Goal: Task Accomplishment & Management: Complete application form

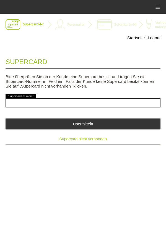
click at [93, 144] on button "Supercard nicht vorhanden" at bounding box center [83, 138] width 155 height 11
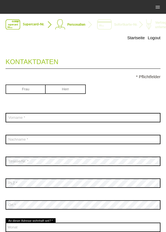
click at [71, 88] on input "radio" at bounding box center [66, 88] width 40 height 8
radio input "true"
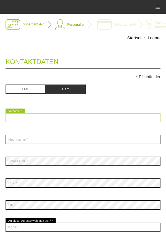
click at [110, 114] on input "text" at bounding box center [83, 117] width 155 height 9
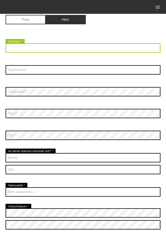
scroll to position [72, 0]
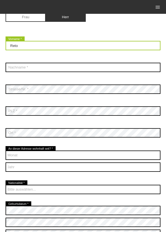
type input "Reto"
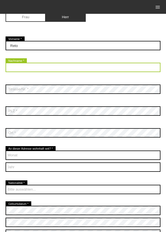
click at [92, 67] on input "text" at bounding box center [83, 67] width 155 height 9
type input "Kehrli"
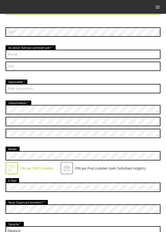
scroll to position [176, 0]
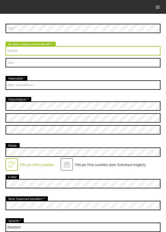
click at [92, 54] on select "Monat 01 02 03 04 05 06 07 08 09 10 11 12" at bounding box center [83, 50] width 155 height 9
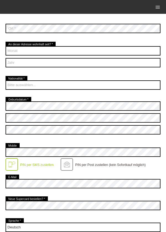
click at [95, 39] on div "error Ort *" at bounding box center [83, 28] width 155 height 20
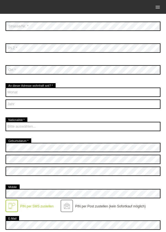
scroll to position [131, 0]
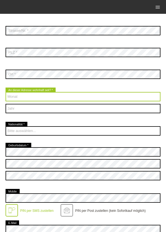
click at [92, 99] on select "Monat 01 02 03 04 05 06 07 08 09 10 11 12" at bounding box center [83, 96] width 155 height 9
select select "10"
click at [6, 92] on select "Monat 01 02 03 04 05 06 07 08 09 10 11 12" at bounding box center [83, 96] width 155 height 9
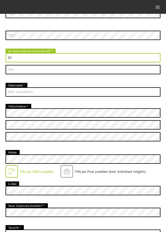
scroll to position [172, 0]
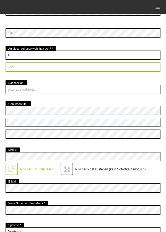
click at [103, 69] on select "Jahr 2025 2024 2023 2022 2021 2020 2019 2018 2017 2016" at bounding box center [83, 66] width 155 height 9
select select "2025"
click at [6, 63] on select "Jahr 2025 2024 2023 2022 2021 2020 2019 2018 2017 2016" at bounding box center [83, 66] width 155 height 9
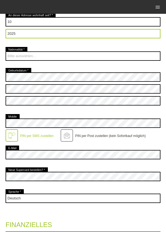
scroll to position [206, 0]
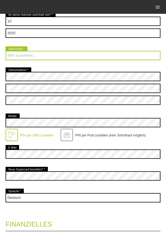
click at [113, 56] on select "Bitte auswählen... Schweiz Deutschland Liechtenstein Österreich ------------ Af…" at bounding box center [83, 55] width 155 height 9
select select "CH"
click at [6, 51] on select "Bitte auswählen... Schweiz Deutschland Liechtenstein Österreich ------------ Af…" at bounding box center [83, 55] width 155 height 9
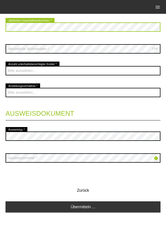
scroll to position [429, 0]
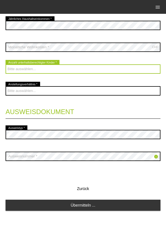
click at [99, 70] on select "Bitte auswählen... 0 1 2 3 4 5 6 7 8 9" at bounding box center [83, 68] width 155 height 9
select select "2"
click at [6, 64] on select "Bitte auswählen... 0 1 2 3 4 5 6 7 8 9" at bounding box center [83, 68] width 155 height 9
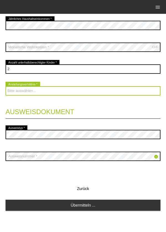
click at [98, 88] on select "Bitte auswählen... Unbefristet Befristet Lehrling/Student Pensioniert Nicht arb…" at bounding box center [83, 90] width 155 height 9
select select "UNLIMITED"
click at [6, 86] on select "Bitte auswählen... Unbefristet Befristet Lehrling/Student Pensioniert Nicht arb…" at bounding box center [83, 90] width 155 height 9
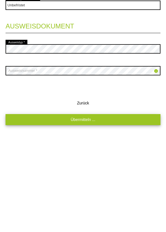
click at [113, 207] on link "Übermitteln ..." at bounding box center [83, 205] width 155 height 11
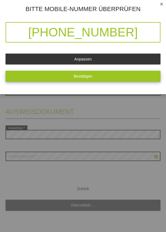
click at [71, 76] on button "Bestätigen" at bounding box center [83, 76] width 155 height 11
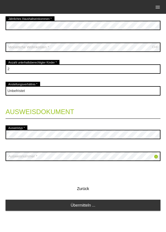
scroll to position [428, 0]
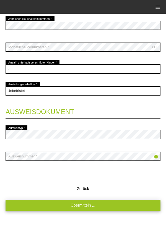
click at [69, 208] on link "Übermitteln ..." at bounding box center [83, 205] width 155 height 11
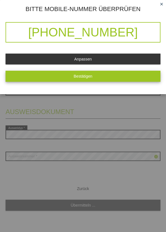
click at [63, 80] on button "Bestätigen" at bounding box center [83, 76] width 155 height 11
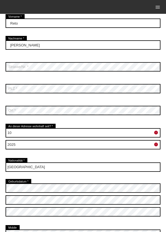
scroll to position [95, 0]
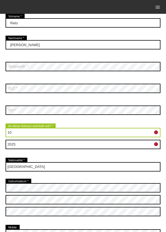
click at [126, 132] on select "Monat 01 02 03 04 05 06 07 08 09 10 11 12" at bounding box center [83, 132] width 155 height 9
click at [129, 133] on select "Monat 01 02 03 04 05 06 07 08 09 10 11 12" at bounding box center [83, 132] width 155 height 9
click at [128, 134] on select "Monat 01 02 03 04 05 06 07 08 09 10 11 12" at bounding box center [83, 132] width 155 height 9
click at [6, 128] on select "Monat 01 02 03 04 05 06 07 08 09 10 11 12" at bounding box center [83, 132] width 155 height 9
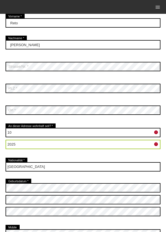
click at [94, 145] on select "Jahr 2025 2024 2023 2022 2021 2020 2019 2018 2017 2016" at bounding box center [83, 144] width 155 height 9
select select "2010"
click at [6, 140] on select "Jahr 2025 2024 2023 2022 2021 2020 2019 2018 2017 2016" at bounding box center [83, 144] width 155 height 9
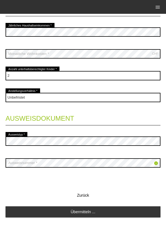
scroll to position [429, 0]
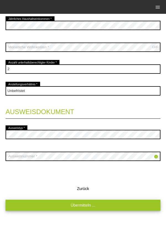
click at [89, 207] on link "Übermitteln ..." at bounding box center [83, 205] width 155 height 11
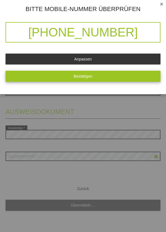
click at [99, 81] on button "Bestätigen" at bounding box center [83, 76] width 155 height 11
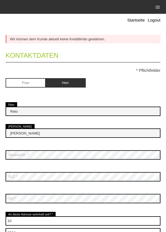
scroll to position [0, 0]
